Goal: Information Seeking & Learning: Learn about a topic

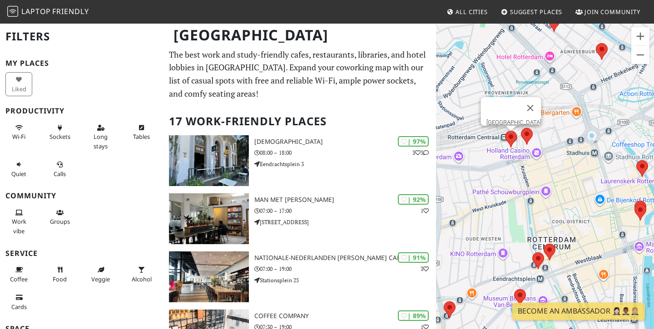
click at [505, 131] on area at bounding box center [505, 131] width 0 height 0
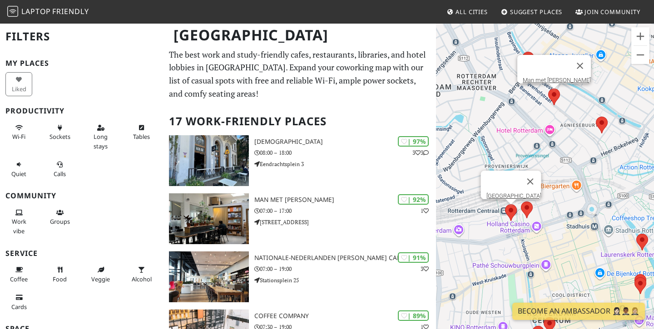
click at [548, 89] on area at bounding box center [548, 89] width 0 height 0
click at [552, 77] on link "Man met [PERSON_NAME]" at bounding box center [557, 80] width 68 height 7
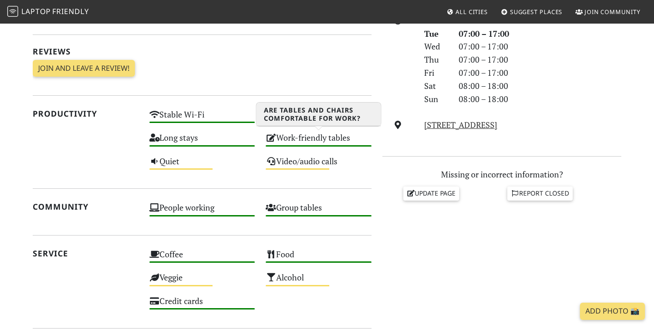
scroll to position [289, 0]
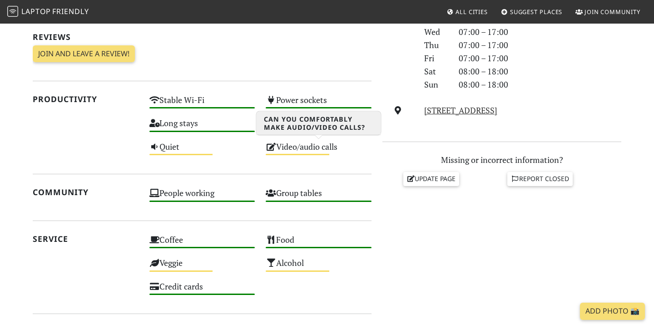
click at [339, 146] on div "Video/audio calls Medium" at bounding box center [318, 150] width 117 height 23
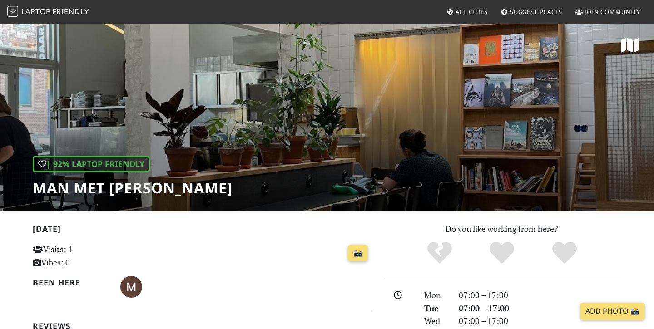
scroll to position [6, 0]
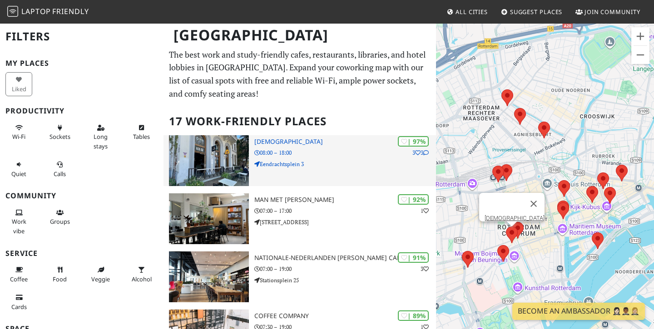
scroll to position [15, 0]
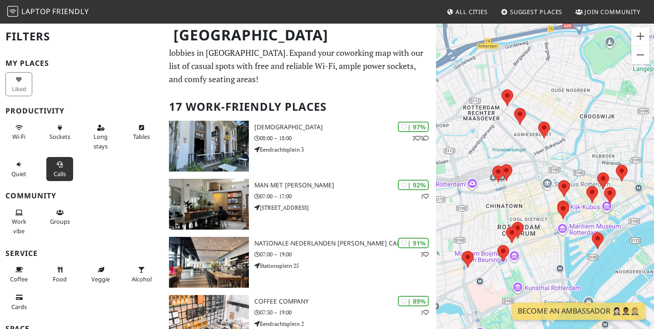
click at [58, 171] on span "Calls" at bounding box center [60, 174] width 12 height 8
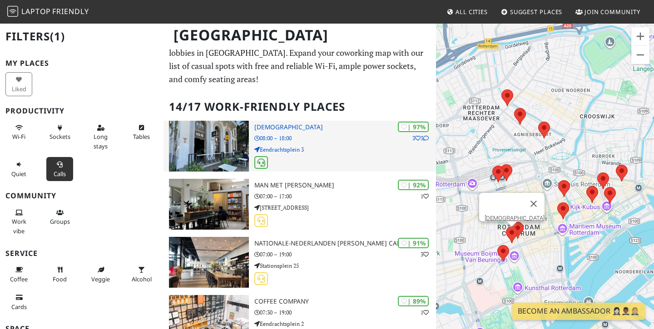
click at [300, 146] on p "Eendrachtsplein 3" at bounding box center [345, 149] width 182 height 9
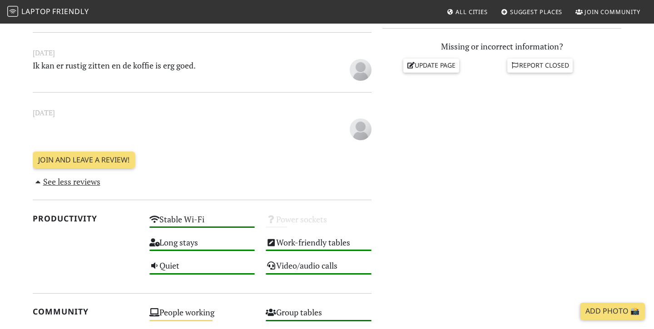
scroll to position [491, 0]
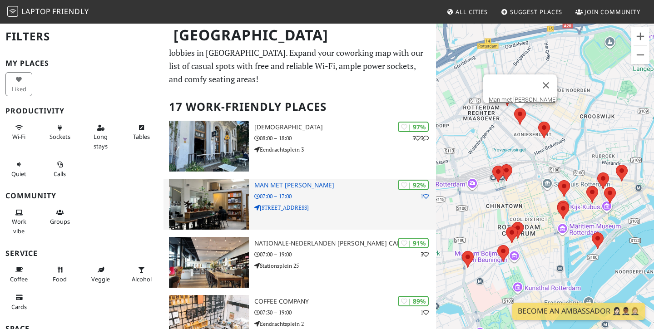
scroll to position [20, 0]
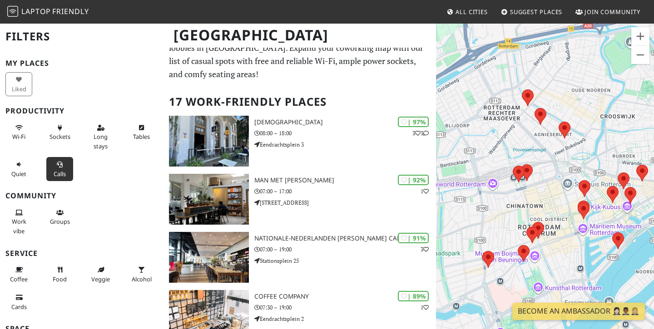
click at [60, 162] on icon at bounding box center [59, 165] width 7 height 6
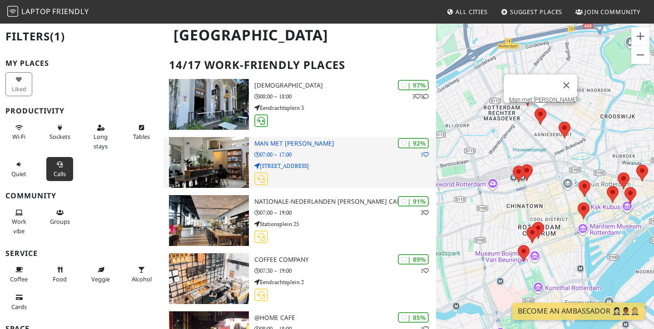
scroll to position [54, 0]
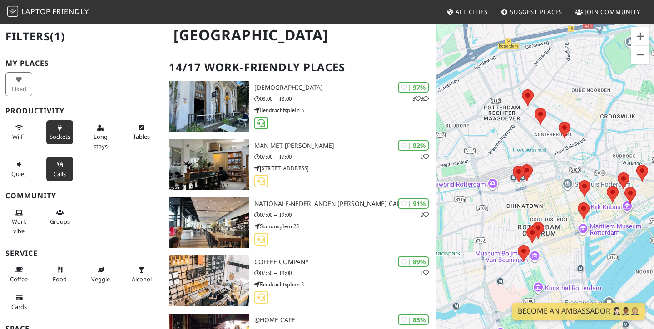
click at [64, 133] on span "Sockets" at bounding box center [59, 137] width 21 height 8
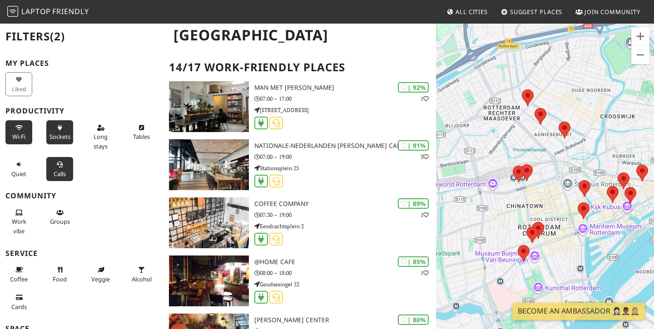
click at [24, 134] on span "Wi-Fi" at bounding box center [18, 137] width 13 height 8
click at [64, 171] on span "Calls" at bounding box center [60, 174] width 12 height 8
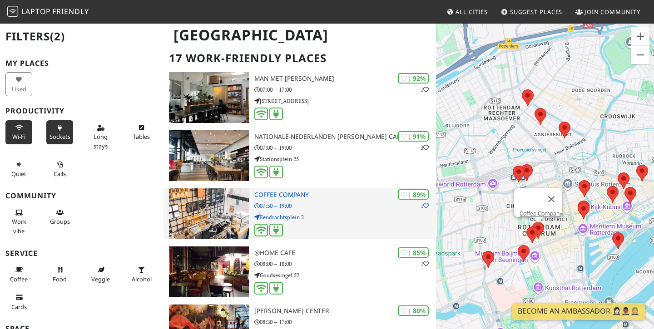
scroll to position [62, 0]
